Goal: Check status: Check status

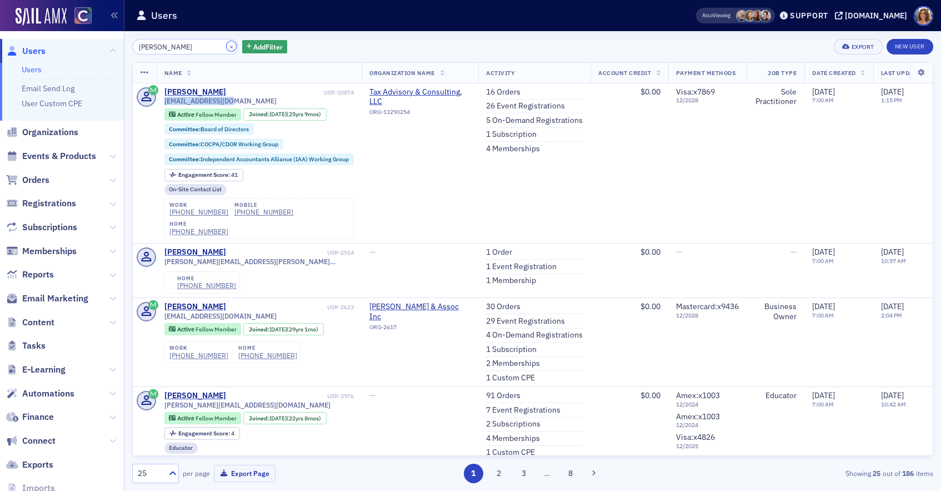
drag, startPoint x: 216, startPoint y: 46, endPoint x: 175, endPoint y: 47, distance: 40.6
click at [227, 46] on button "×" at bounding box center [232, 46] width 10 height 10
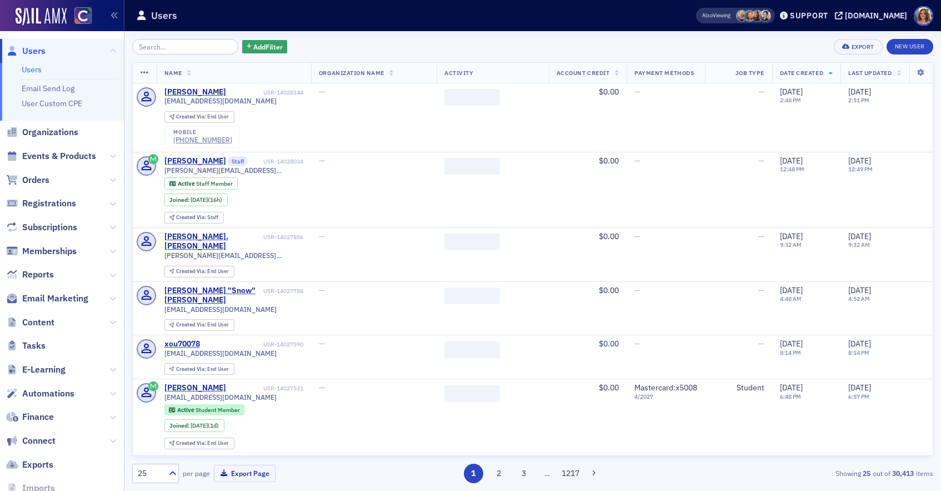
click at [39, 174] on span "Orders" at bounding box center [35, 180] width 27 height 12
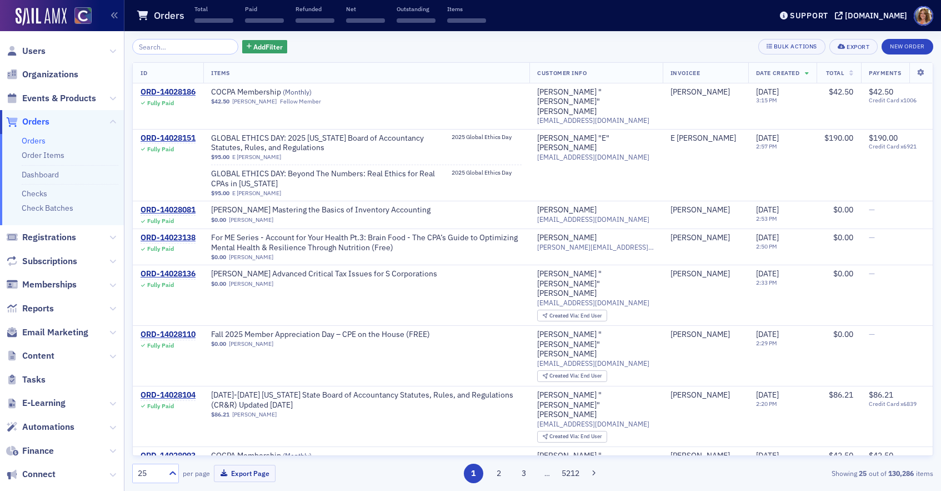
click at [160, 46] on input "search" at bounding box center [185, 47] width 106 height 16
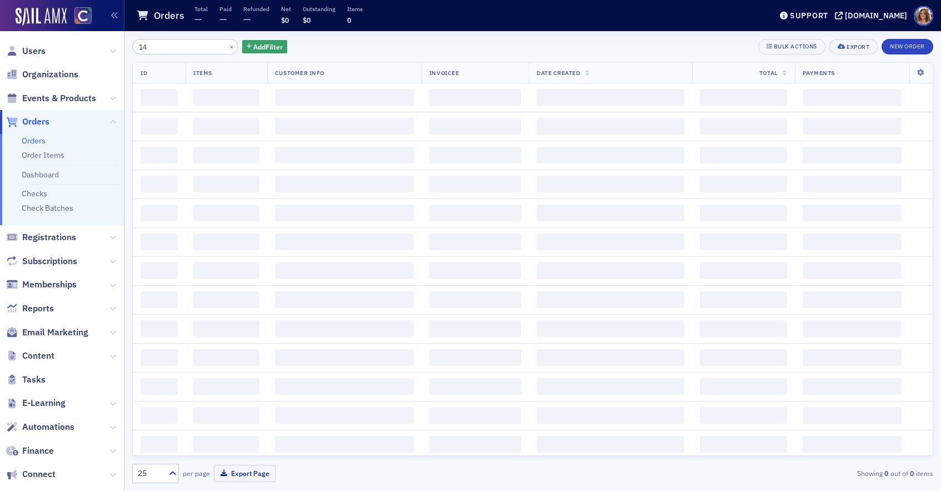
type input "1"
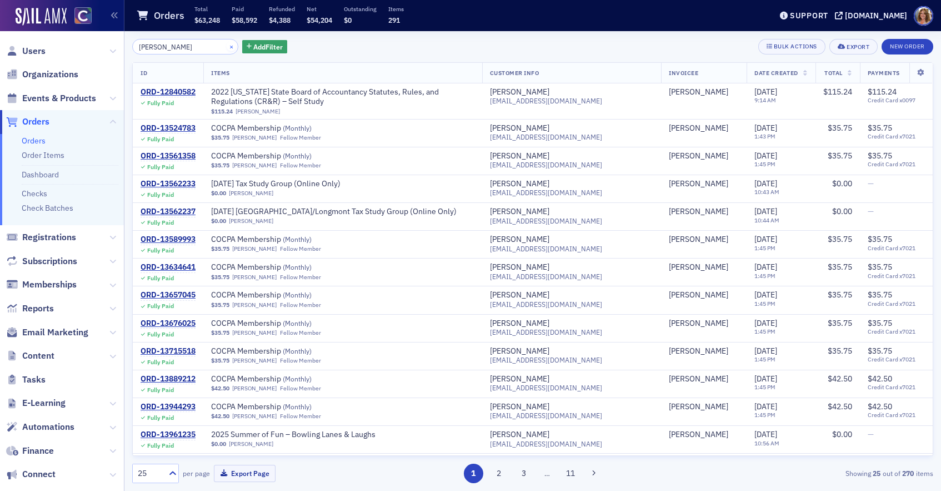
type input "[PERSON_NAME]"
drag, startPoint x: 217, startPoint y: 45, endPoint x: 197, endPoint y: 42, distance: 20.3
click at [227, 45] on button "×" at bounding box center [232, 46] width 10 height 10
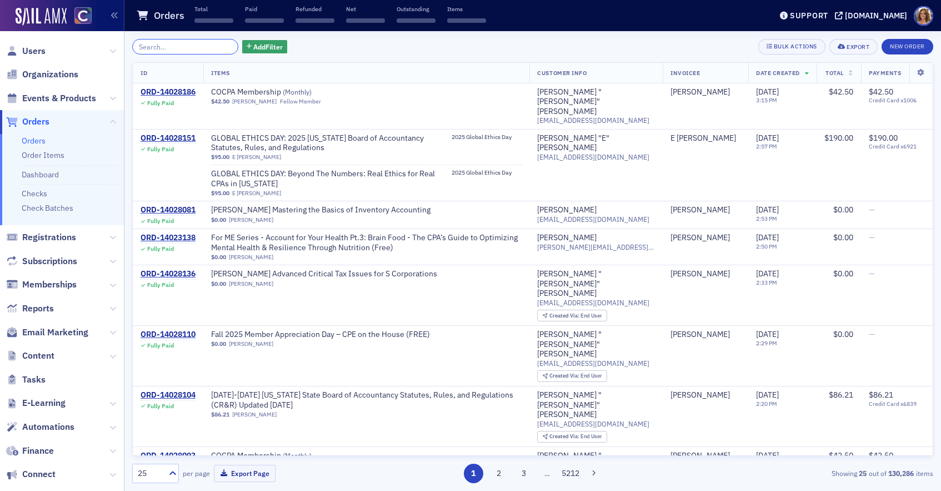
click at [172, 43] on input "search" at bounding box center [185, 47] width 106 height 16
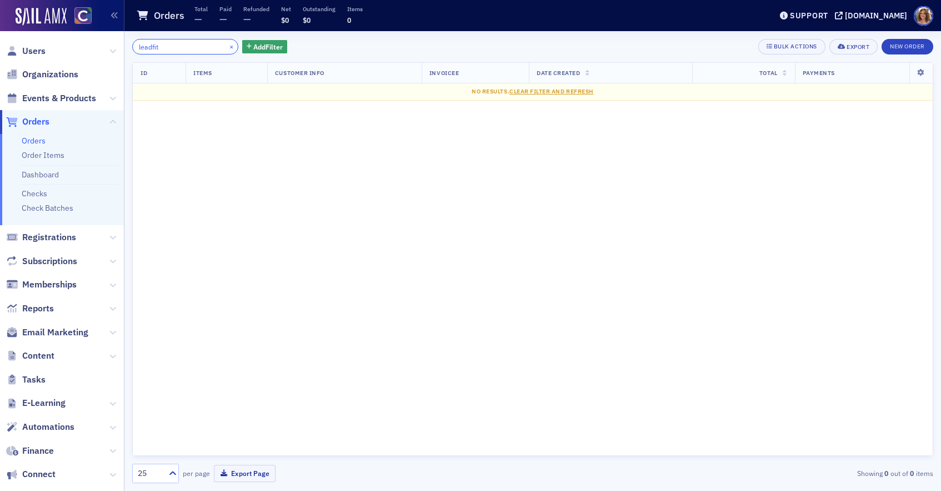
type input "leadfit"
drag, startPoint x: 217, startPoint y: 46, endPoint x: 226, endPoint y: 46, distance: 8.3
click at [227, 46] on button "×" at bounding box center [232, 46] width 10 height 10
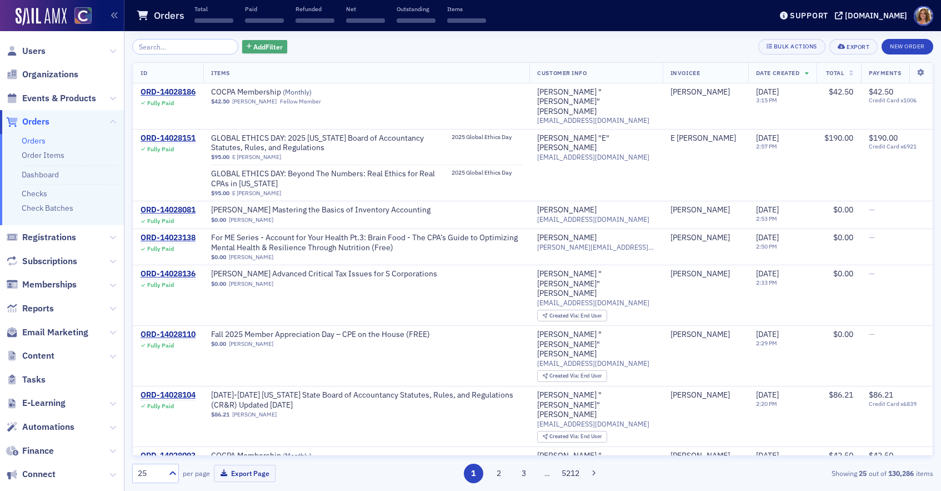
click at [253, 46] on span "Add Filter" at bounding box center [267, 47] width 29 height 10
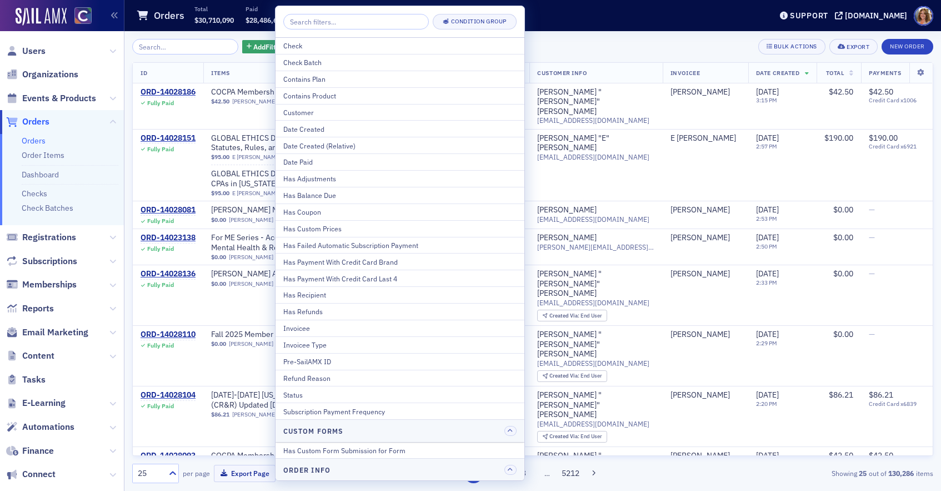
click at [323, 94] on div "Contains Product" at bounding box center [399, 96] width 233 height 10
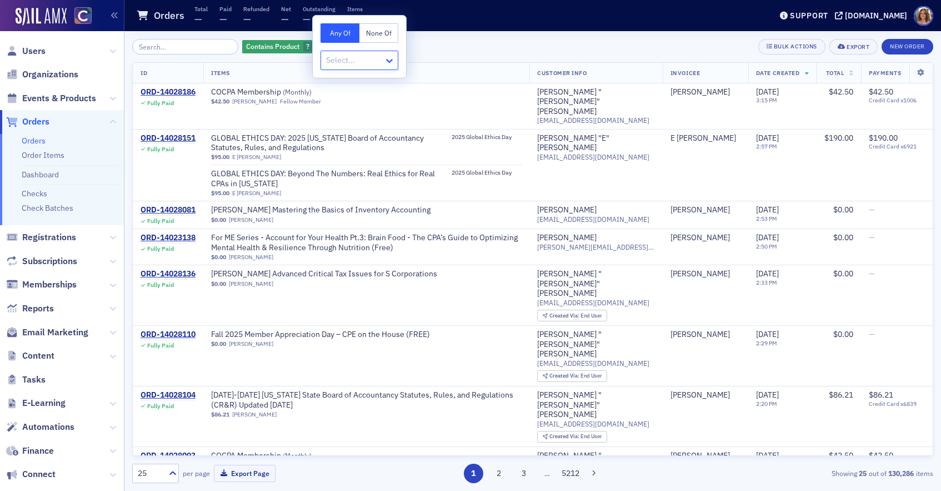
click at [391, 61] on icon at bounding box center [389, 61] width 7 height 4
type input "leadfit"
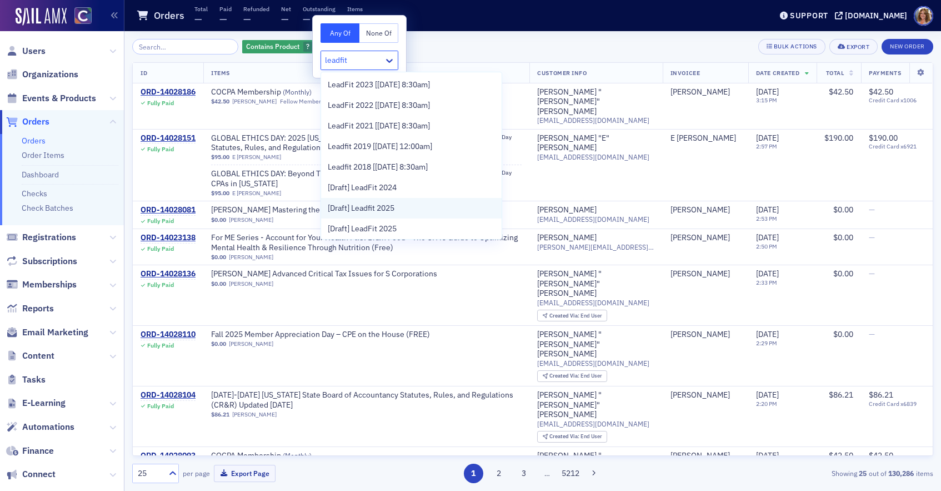
click at [378, 205] on span "[Draft] Leadfit 2025" at bounding box center [361, 208] width 67 height 12
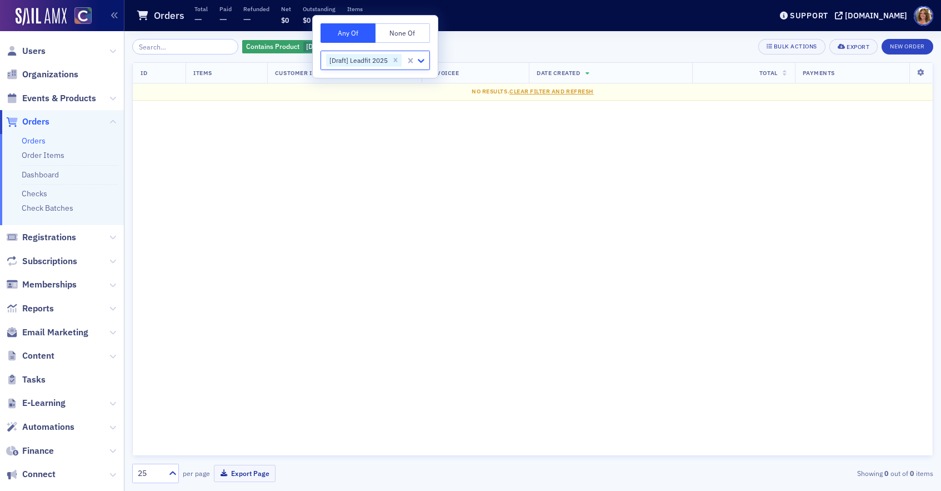
click at [419, 59] on icon at bounding box center [421, 60] width 11 height 11
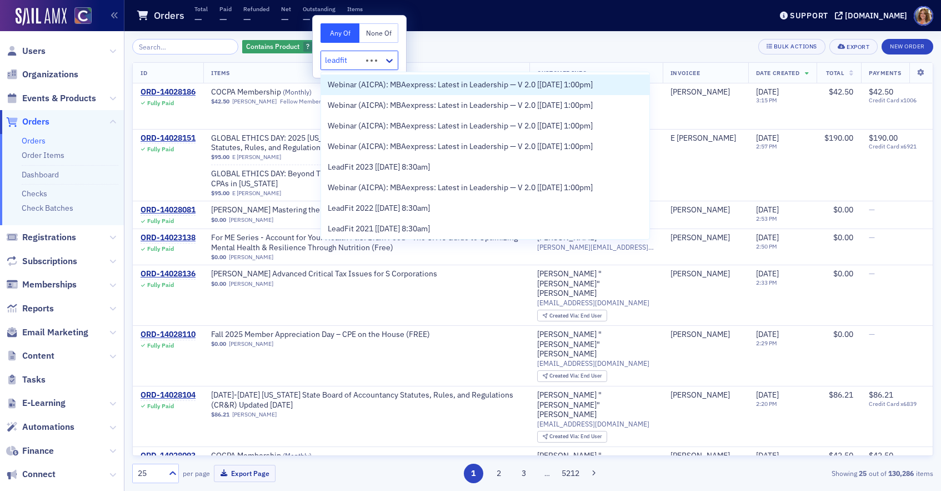
type input "leadfit"
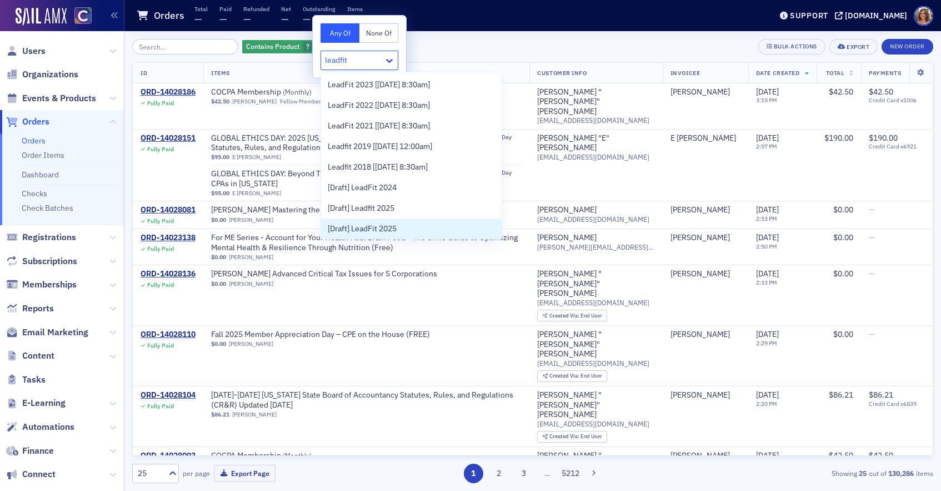
click at [383, 226] on span "[Draft] LeadFit 2025" at bounding box center [362, 229] width 69 height 12
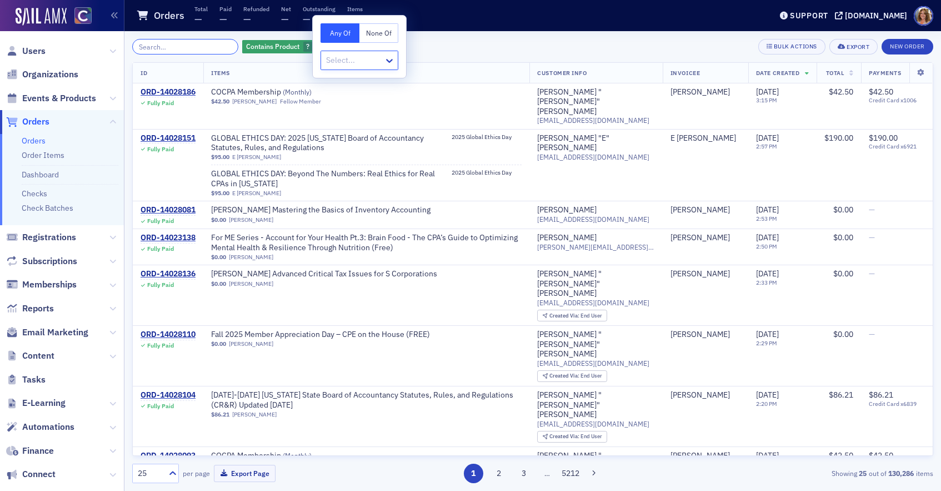
click at [172, 44] on input "search" at bounding box center [185, 47] width 106 height 16
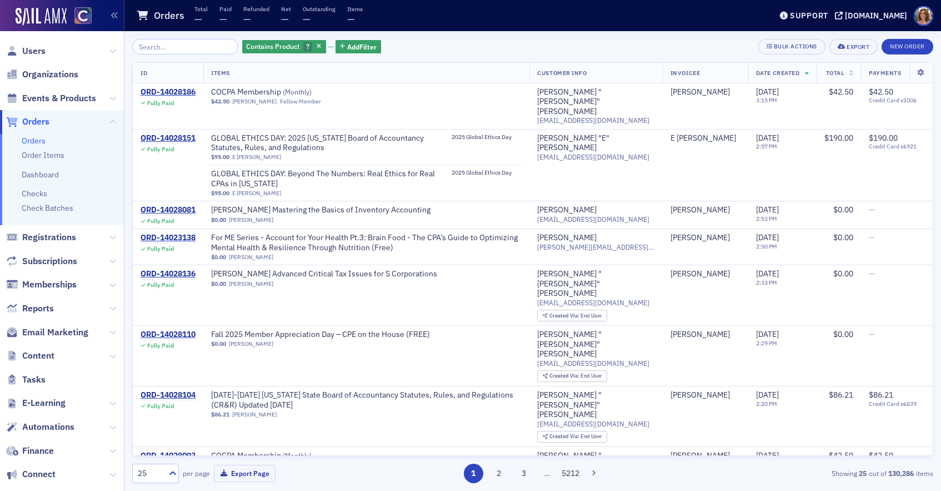
drag, startPoint x: 306, startPoint y: 45, endPoint x: 294, endPoint y: 44, distance: 11.7
click at [317, 45] on icon "button" at bounding box center [319, 47] width 4 height 6
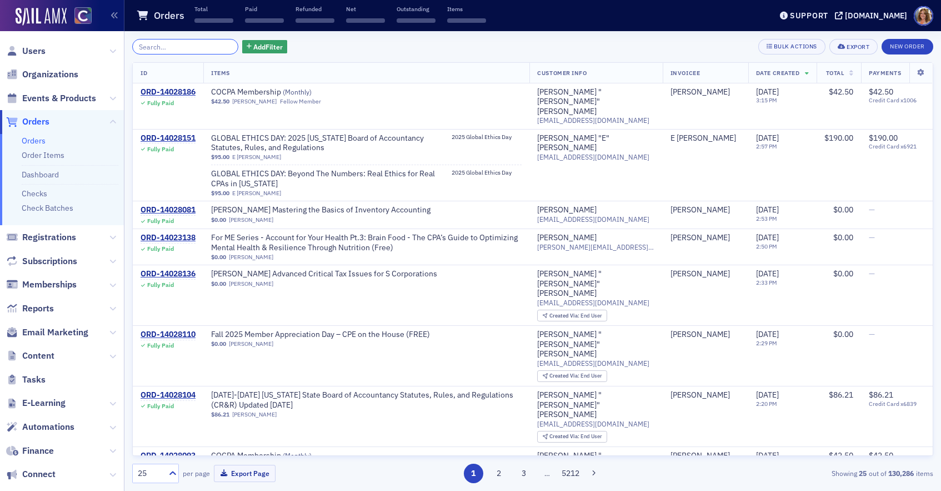
click at [183, 49] on input "search" at bounding box center [185, 47] width 106 height 16
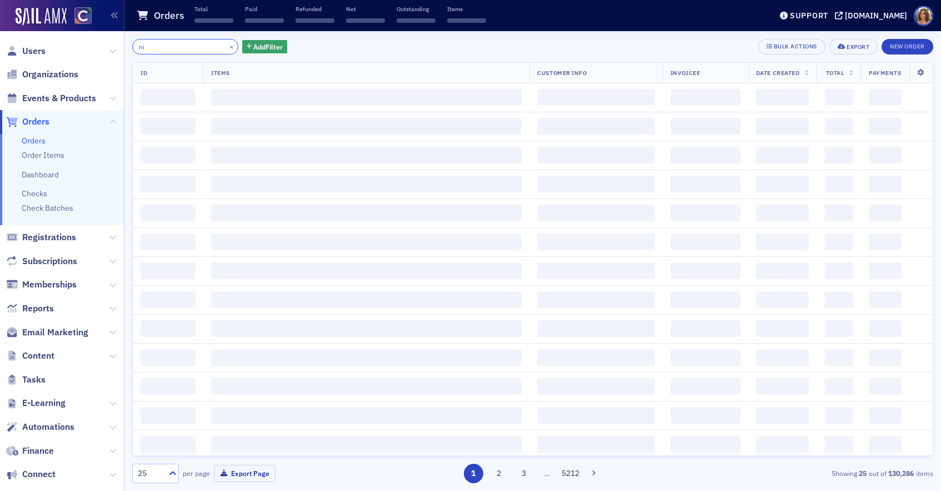
type input "n"
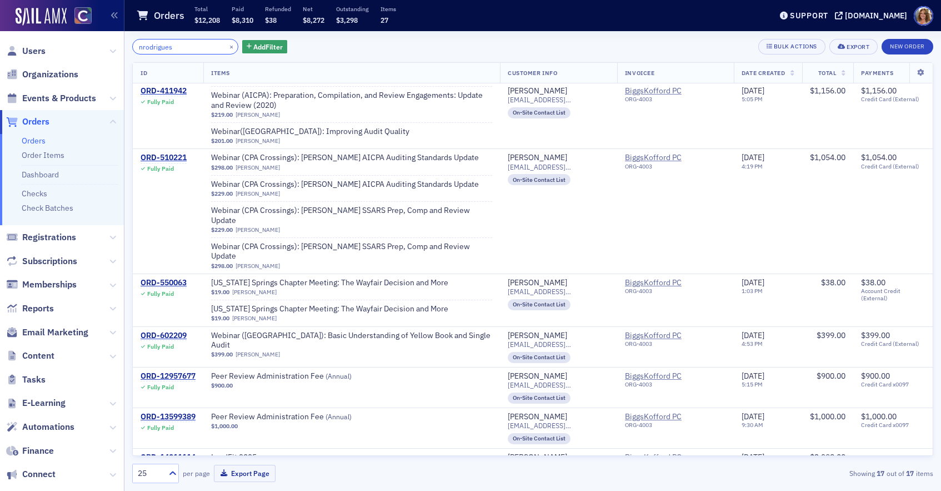
scroll to position [506, 0]
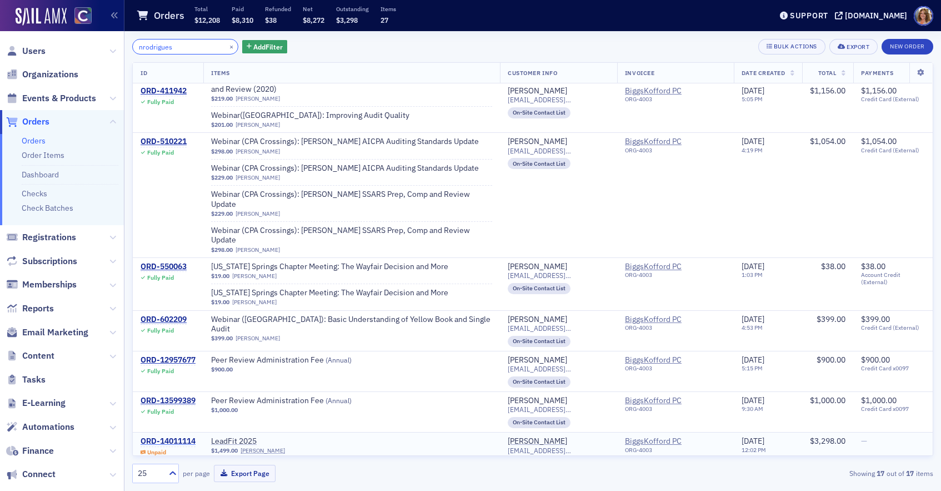
type input "nrodrigues"
click at [189, 436] on div "ORD-14011114" at bounding box center [168, 441] width 55 height 10
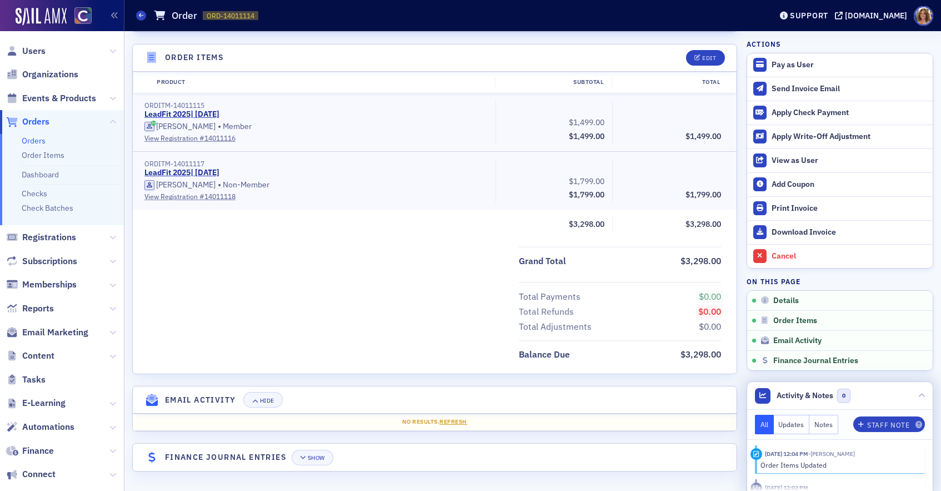
scroll to position [354, 0]
click at [886, 15] on div "[DOMAIN_NAME]" at bounding box center [876, 16] width 62 height 10
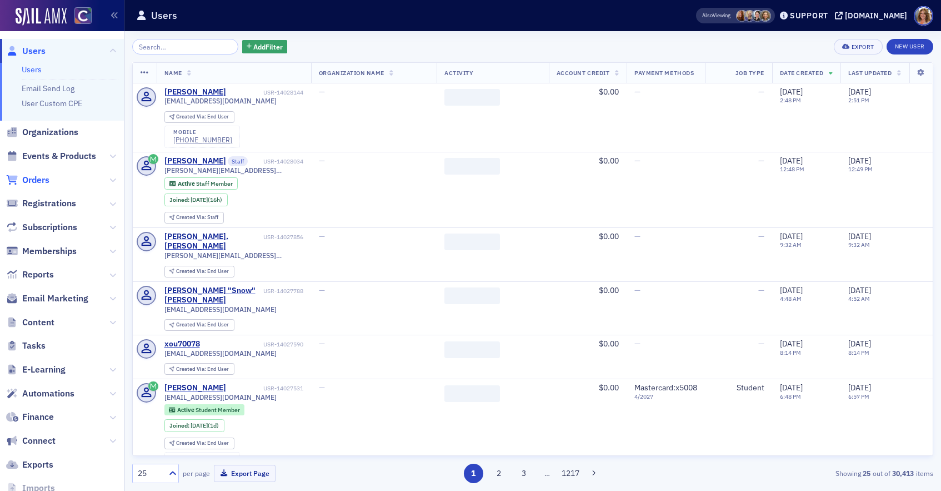
drag, startPoint x: 37, startPoint y: 178, endPoint x: 48, endPoint y: 173, distance: 11.9
click at [37, 178] on span "Orders" at bounding box center [35, 180] width 27 height 12
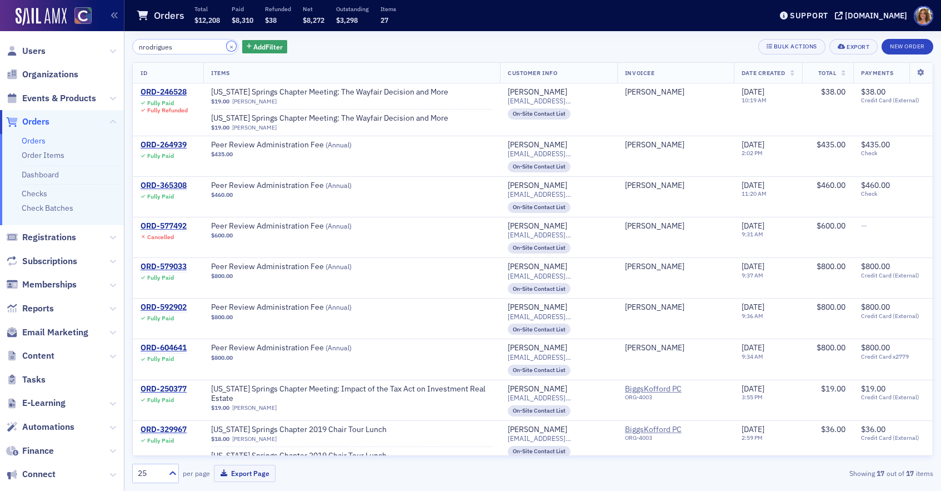
click at [227, 46] on button "×" at bounding box center [232, 46] width 10 height 10
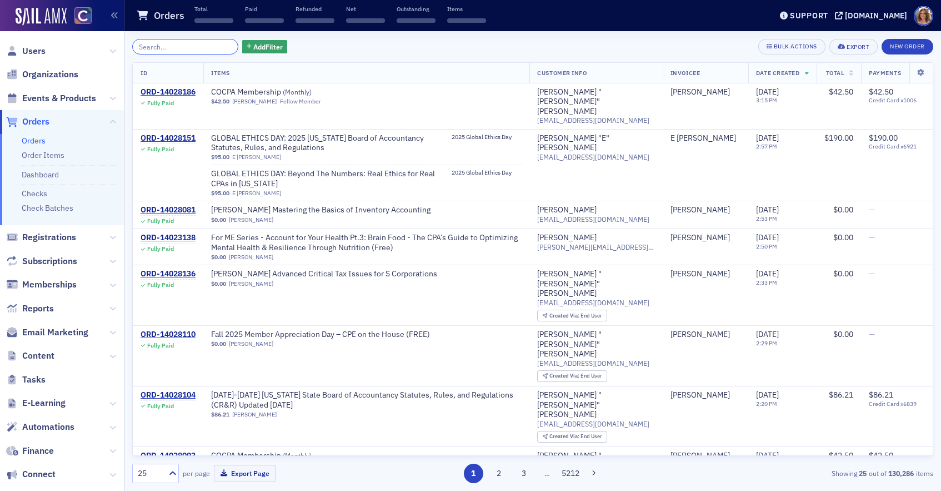
click at [186, 43] on input "search" at bounding box center [185, 47] width 106 height 16
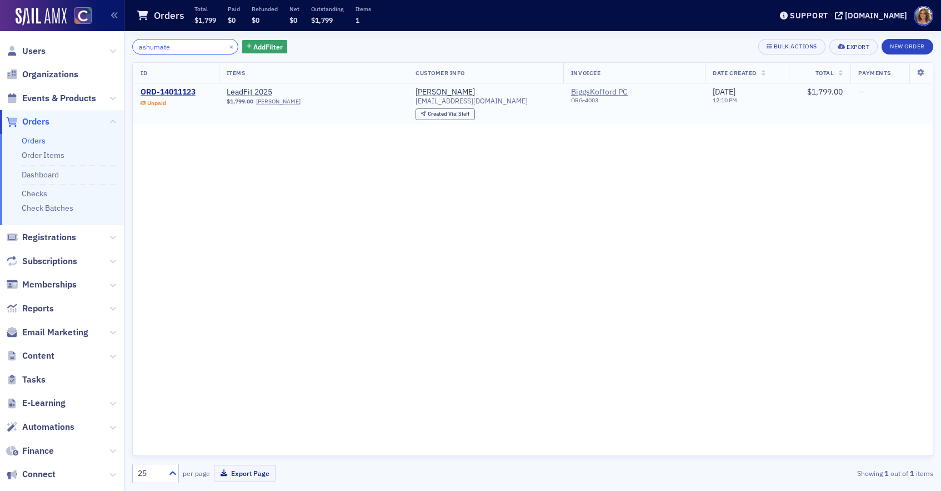
type input "ashumate"
click at [174, 92] on div "ORD-14011123" at bounding box center [168, 92] width 55 height 10
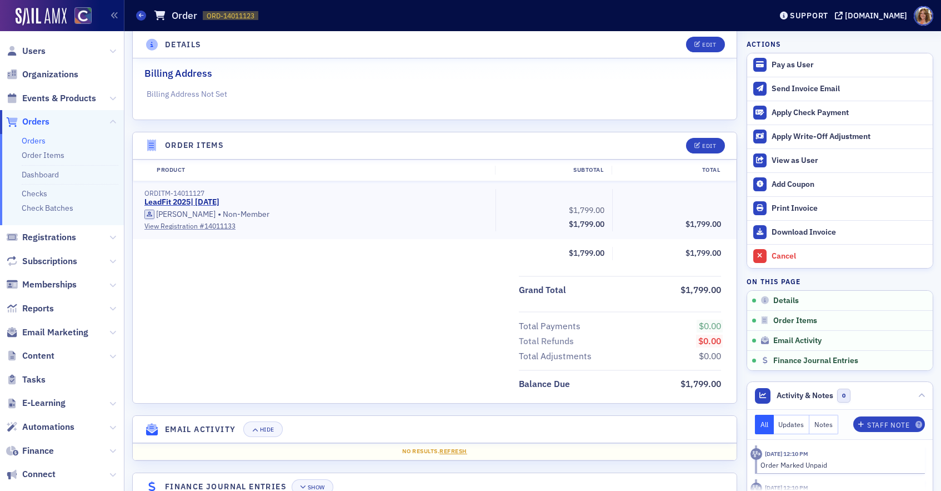
scroll to position [296, 0]
